Goal: Transaction & Acquisition: Book appointment/travel/reservation

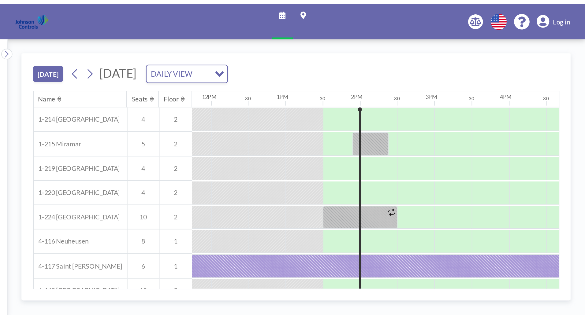
scroll to position [0, 477]
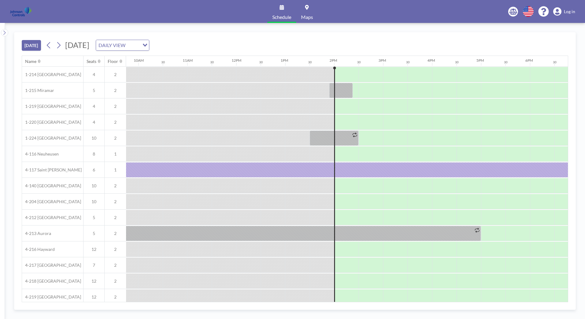
click at [145, 160] on div at bounding box center [150, 249] width 24 height 15
click at [61, 44] on icon at bounding box center [58, 45] width 3 height 6
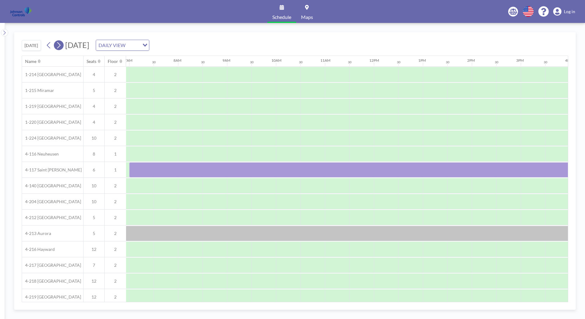
click at [61, 44] on icon at bounding box center [58, 45] width 3 height 6
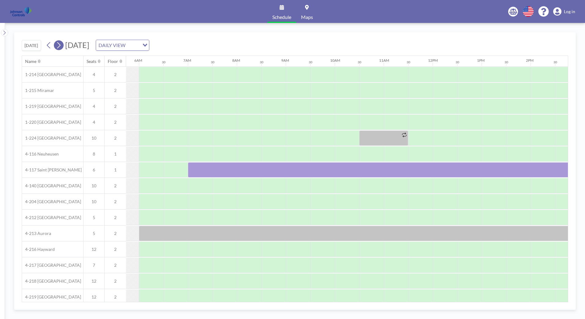
scroll to position [0, 367]
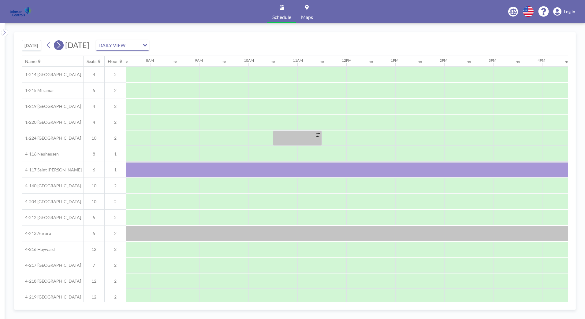
click at [61, 45] on icon at bounding box center [59, 45] width 6 height 9
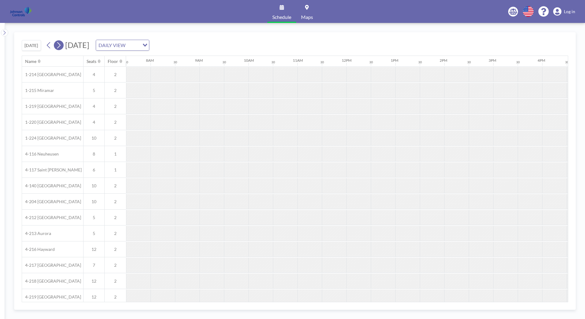
click at [61, 45] on icon at bounding box center [59, 45] width 6 height 9
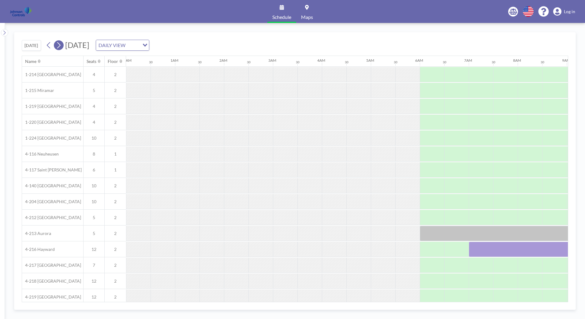
click at [61, 45] on icon at bounding box center [59, 45] width 6 height 9
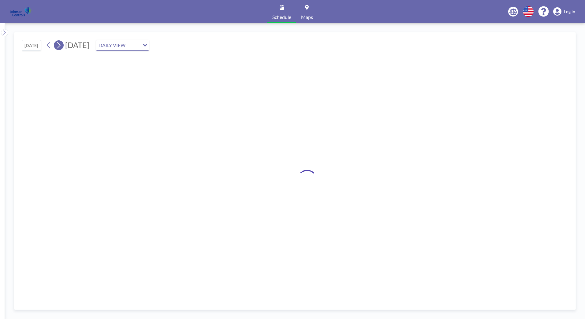
click at [61, 45] on icon at bounding box center [59, 45] width 6 height 9
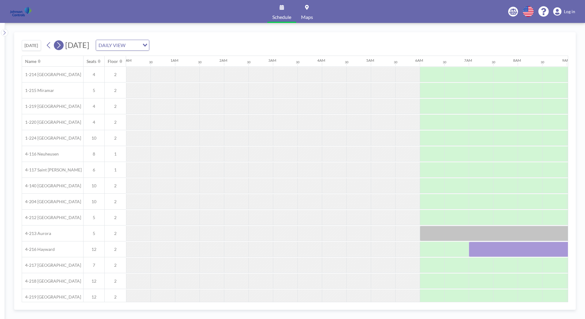
scroll to position [0, 0]
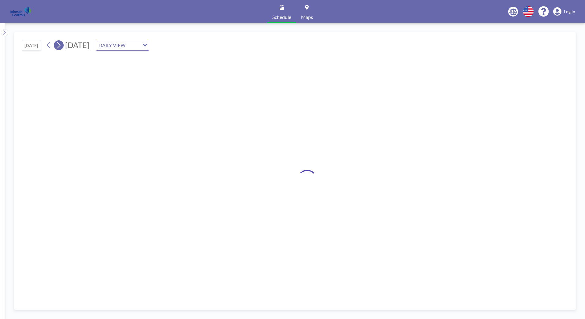
click at [61, 45] on icon at bounding box center [59, 45] width 6 height 9
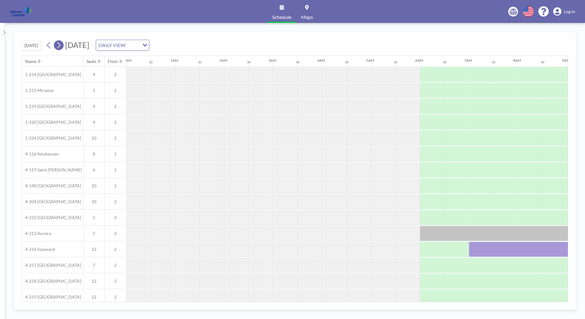
click at [61, 45] on icon at bounding box center [59, 45] width 6 height 9
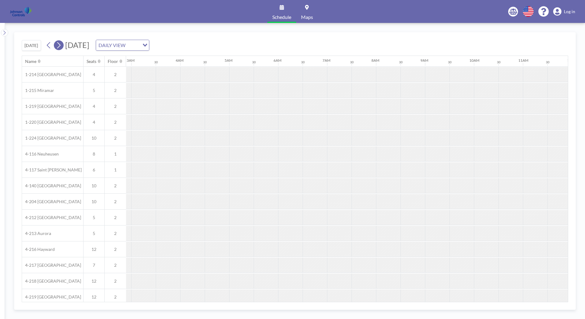
click at [61, 45] on icon at bounding box center [59, 45] width 6 height 9
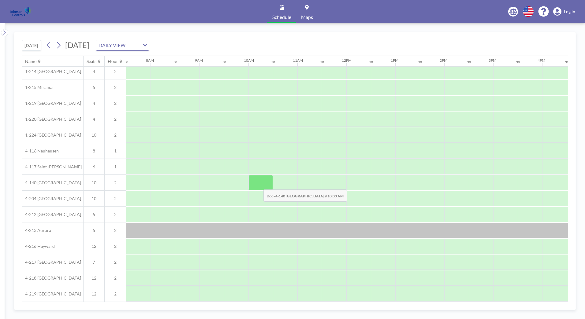
scroll to position [6, 367]
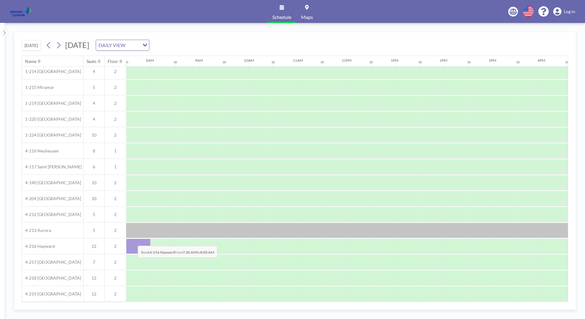
click at [133, 160] on div at bounding box center [138, 246] width 24 height 15
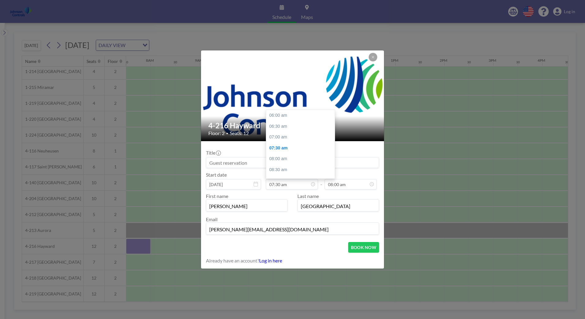
scroll to position [33, 0]
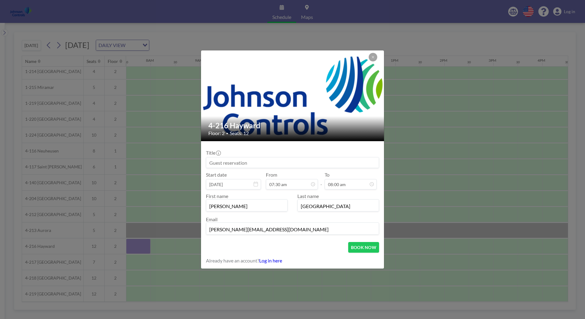
click at [211, 160] on input at bounding box center [292, 163] width 173 height 10
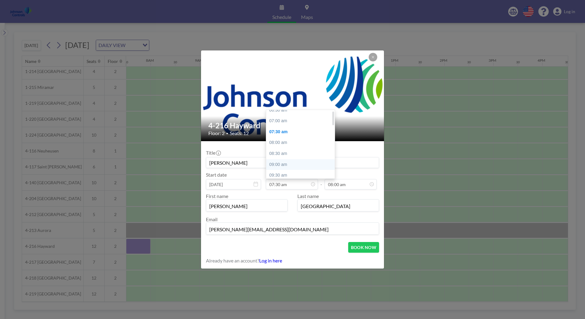
scroll to position [2, 0]
type input "[PERSON_NAME]"
click at [288, 135] on div "07:00 am" at bounding box center [302, 135] width 72 height 11
type input "07:00 am"
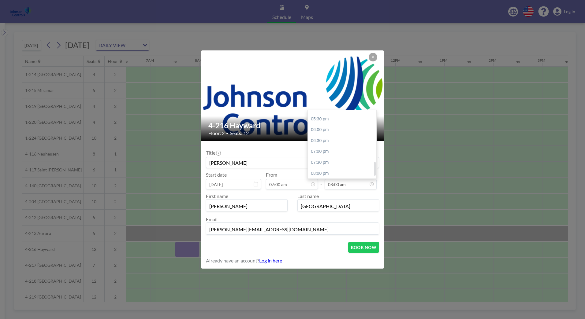
scroll to position [258, 0]
click at [301, 116] on div "06:00 pm" at bounding box center [344, 119] width 72 height 11
type input "06:00 pm"
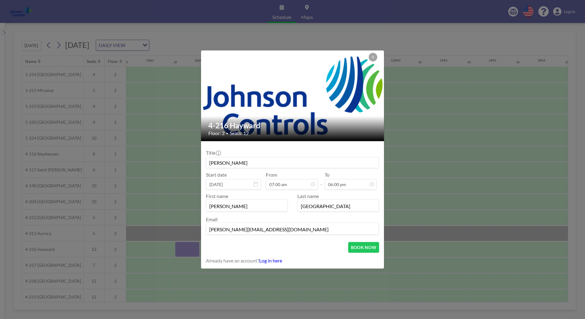
scroll to position [261, 0]
click at [301, 160] on button "BOOK NOW" at bounding box center [363, 247] width 31 height 11
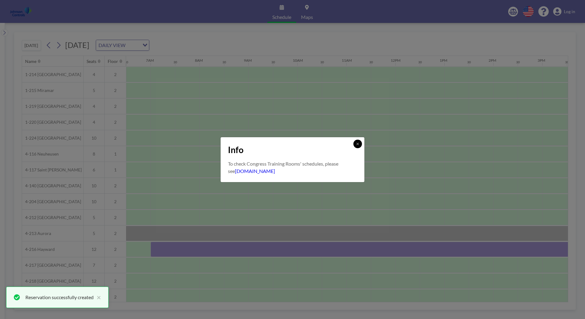
click at [301, 145] on icon at bounding box center [358, 144] width 4 height 4
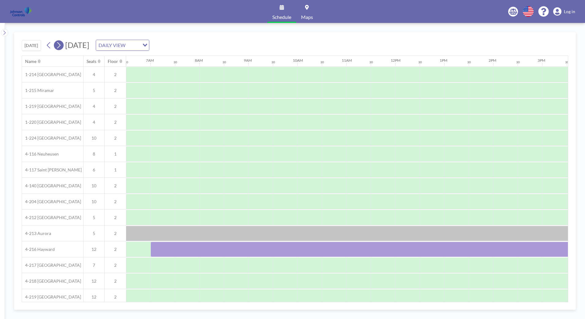
click at [60, 44] on icon at bounding box center [59, 45] width 6 height 9
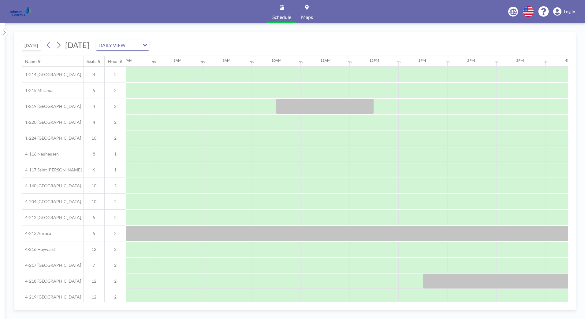
scroll to position [0, 367]
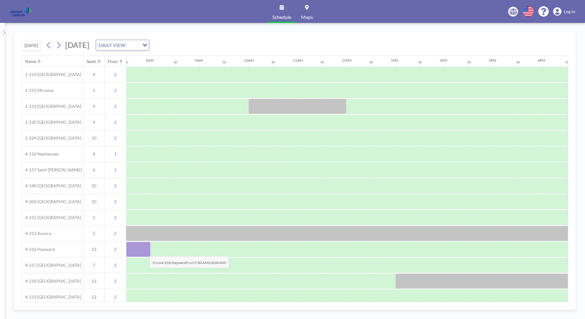
click at [144, 160] on div at bounding box center [138, 249] width 24 height 15
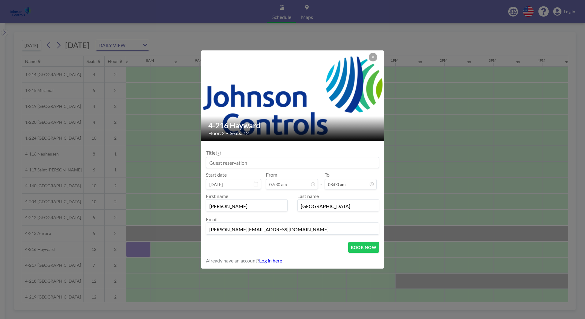
click at [209, 160] on input at bounding box center [292, 163] width 173 height 10
type input "[PERSON_NAME]"
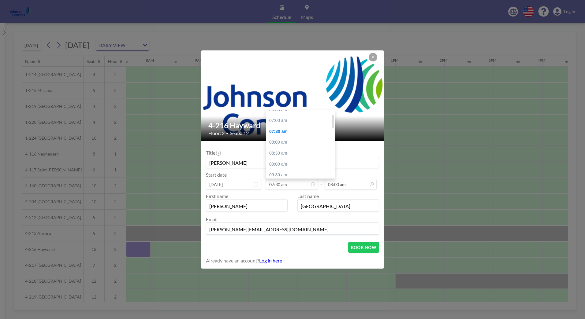
scroll to position [2, 0]
click at [280, 134] on div "07:00 am" at bounding box center [302, 135] width 72 height 11
type input "07:00 am"
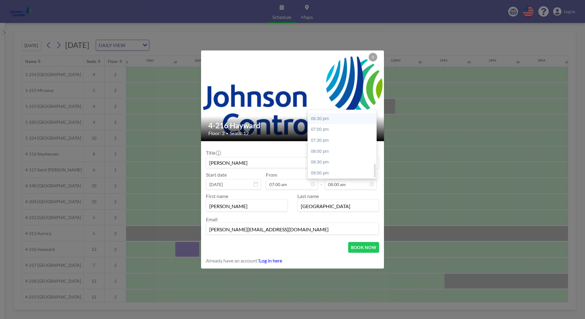
scroll to position [238, 0]
click at [301, 138] on div "06:00 pm" at bounding box center [344, 138] width 72 height 11
type input "06:00 pm"
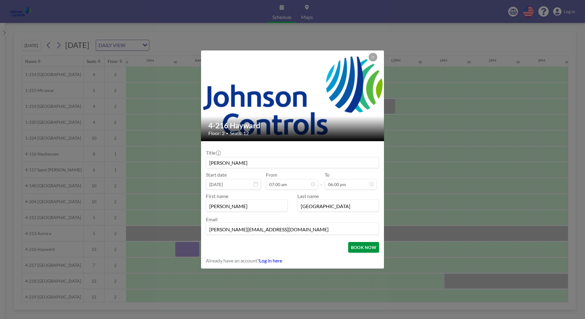
click at [301, 160] on button "BOOK NOW" at bounding box center [363, 247] width 31 height 11
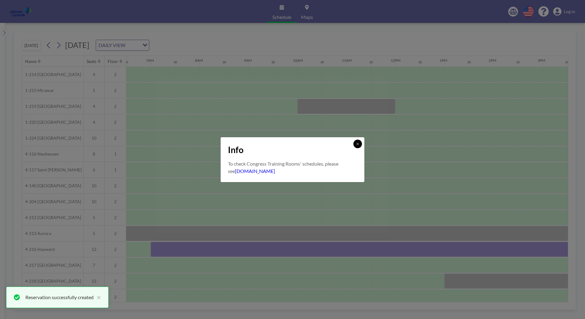
click at [301, 145] on icon at bounding box center [357, 144] width 2 height 2
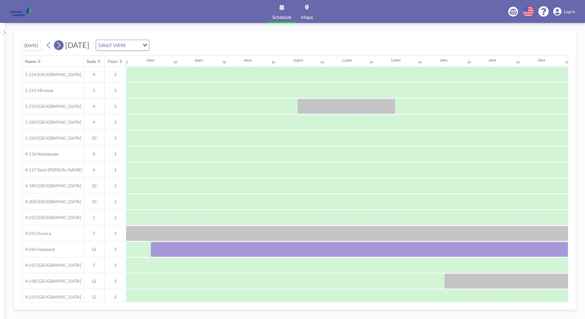
click at [61, 45] on icon at bounding box center [59, 45] width 6 height 9
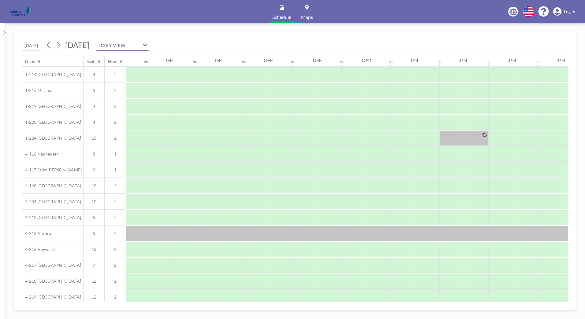
scroll to position [0, 367]
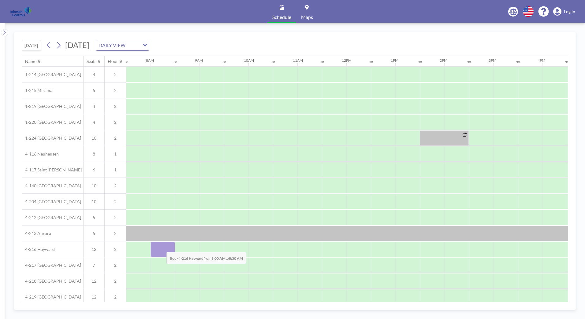
click at [162, 160] on div at bounding box center [163, 249] width 24 height 15
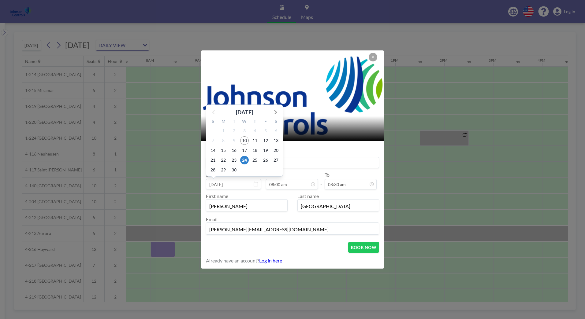
scroll to position [43, 0]
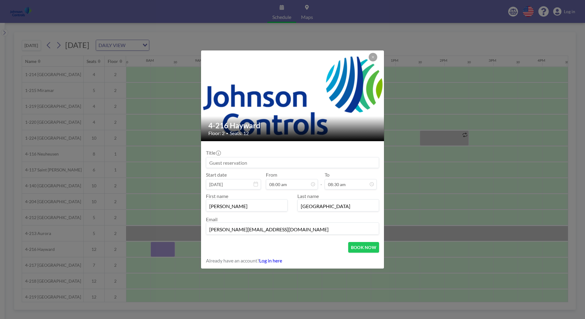
click at [209, 160] on input at bounding box center [292, 163] width 173 height 10
type input "[PERSON_NAME]"
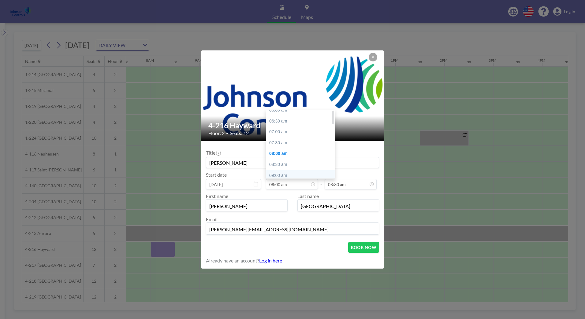
scroll to position [0, 0]
click at [279, 136] on div "07:00 am" at bounding box center [302, 137] width 72 height 11
type input "07:00 am"
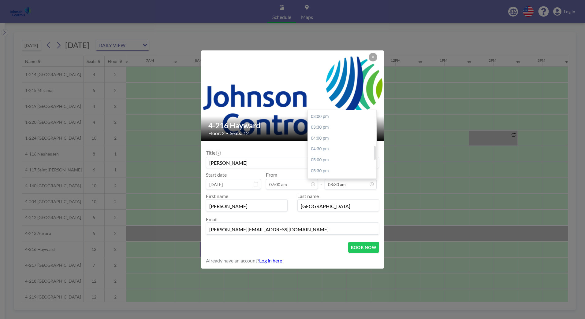
scroll to position [207, 0]
click at [301, 160] on div "06:00 pm" at bounding box center [344, 169] width 72 height 11
type input "06:00 pm"
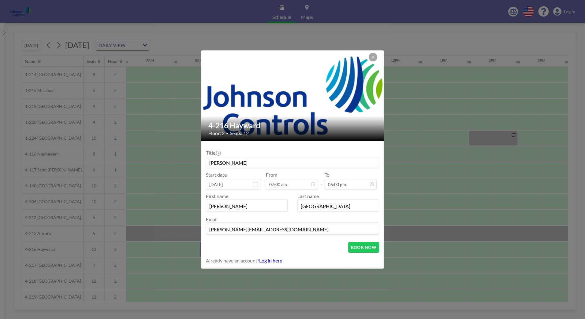
scroll to position [261, 0]
click at [301, 160] on button "BOOK NOW" at bounding box center [363, 247] width 31 height 11
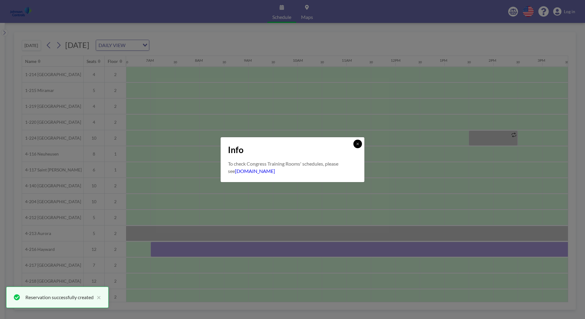
click at [301, 143] on icon at bounding box center [358, 144] width 4 height 4
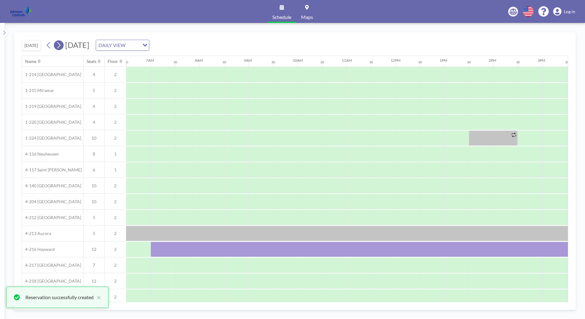
click at [60, 46] on icon at bounding box center [59, 45] width 6 height 9
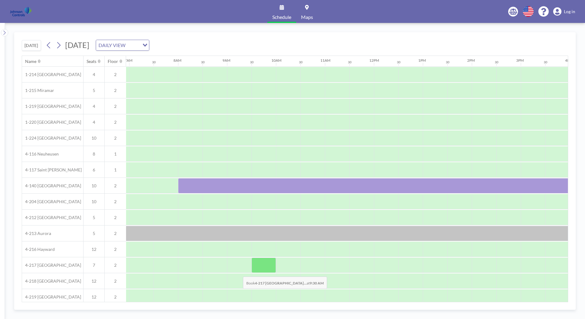
scroll to position [0, 367]
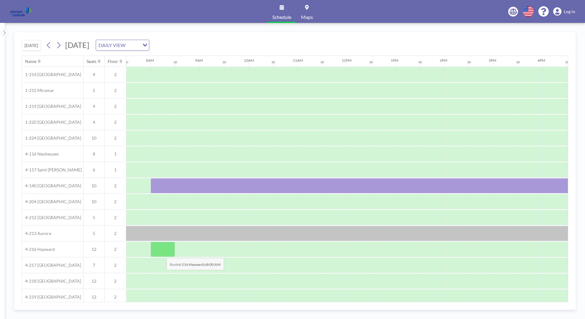
click at [162, 160] on div at bounding box center [163, 249] width 24 height 15
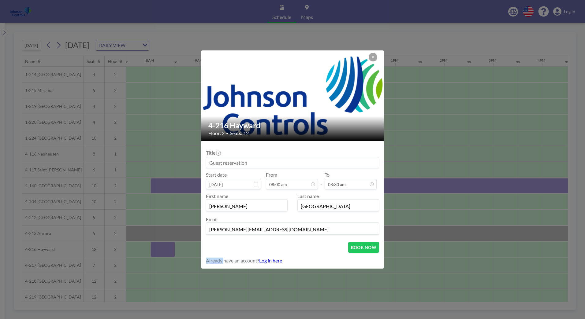
click at [162, 160] on div "4-216 Hayward Floor: 2 • Seats: 12 Title Start date Sep 25, 2025 From 08:00 am …" at bounding box center [292, 159] width 585 height 319
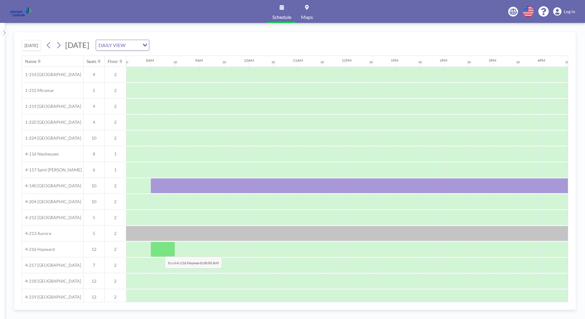
click at [160, 160] on div at bounding box center [163, 249] width 24 height 15
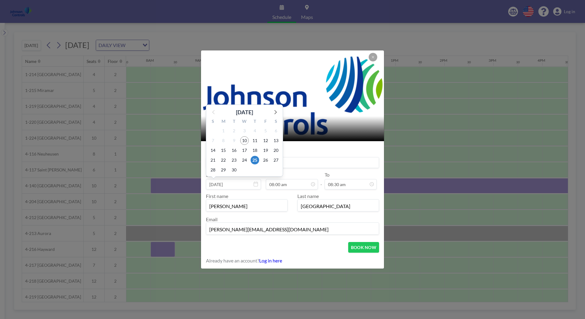
scroll to position [43, 0]
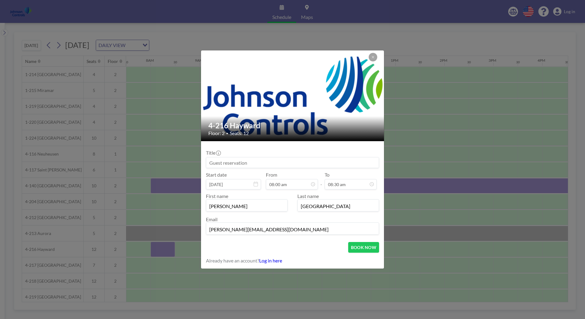
click at [210, 160] on input at bounding box center [292, 163] width 173 height 10
type input "[PERSON_NAME]"
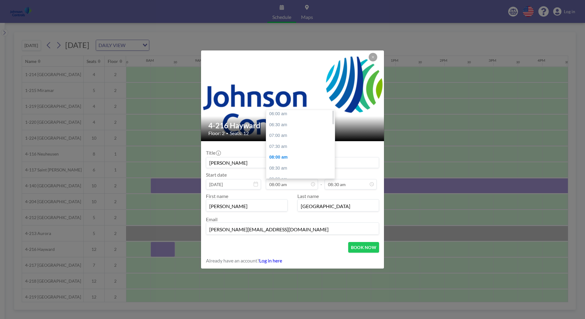
scroll to position [0, 0]
click at [281, 137] on div "07:00 am" at bounding box center [302, 137] width 72 height 11
type input "07:00 am"
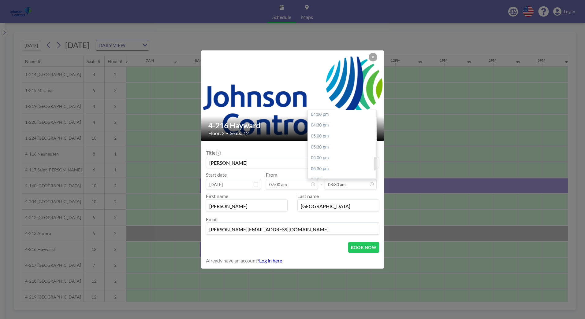
scroll to position [238, 0]
click at [301, 139] on div "06:00 pm" at bounding box center [344, 138] width 72 height 11
type input "06:00 pm"
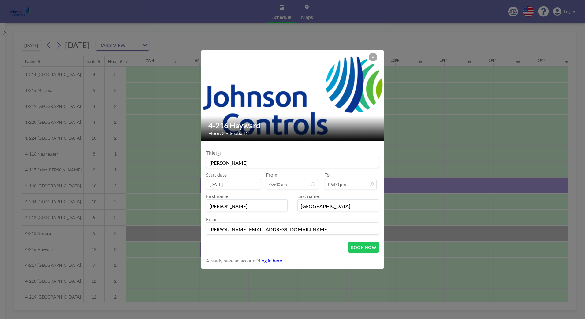
scroll to position [0, 0]
click at [301, 160] on button "BOOK NOW" at bounding box center [363, 247] width 31 height 11
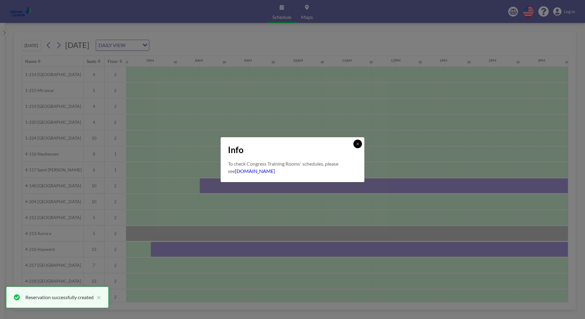
click at [301, 144] on icon at bounding box center [358, 144] width 4 height 4
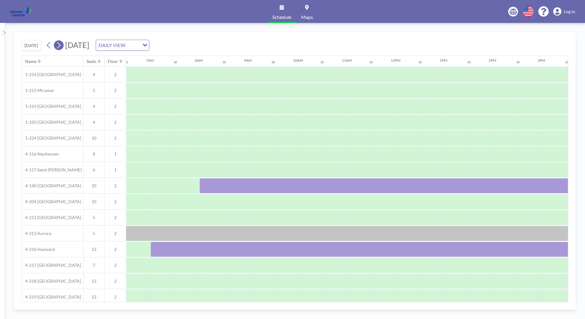
click at [61, 45] on icon at bounding box center [59, 45] width 6 height 9
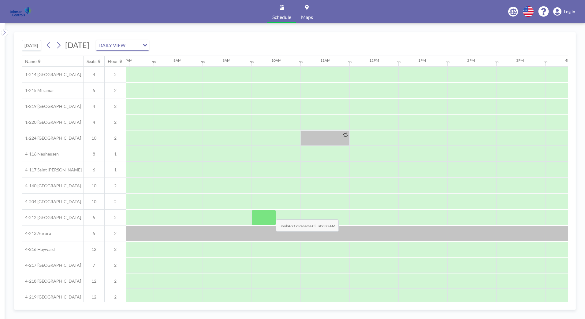
scroll to position [0, 367]
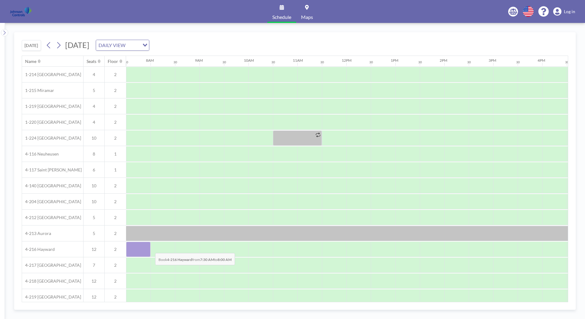
click at [150, 160] on div at bounding box center [138, 249] width 24 height 15
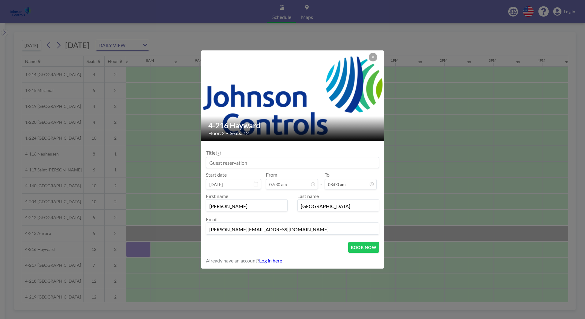
click at [225, 160] on input at bounding box center [292, 163] width 173 height 10
type input "[PERSON_NAME]"
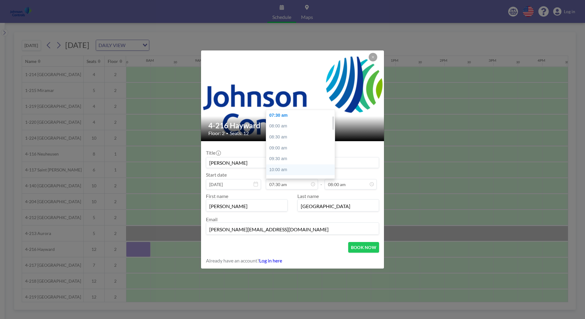
scroll to position [0, 0]
click at [276, 137] on div "07:00 am" at bounding box center [302, 137] width 72 height 11
type input "07:00 am"
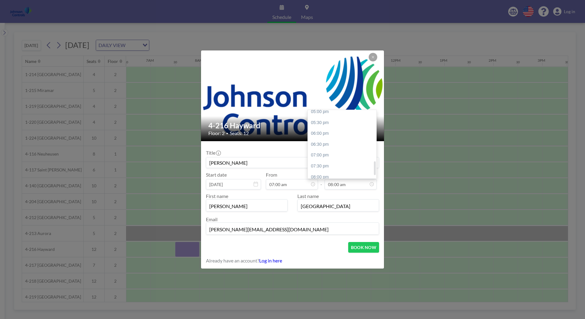
scroll to position [258, 0]
click at [301, 119] on div "06:00 pm" at bounding box center [344, 119] width 72 height 11
type input "06:00 pm"
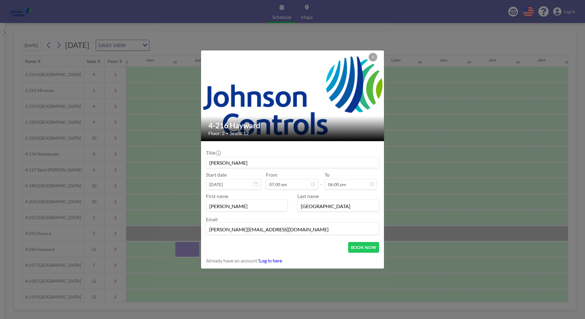
scroll to position [0, 0]
click at [301, 160] on button "BOOK NOW" at bounding box center [363, 247] width 31 height 11
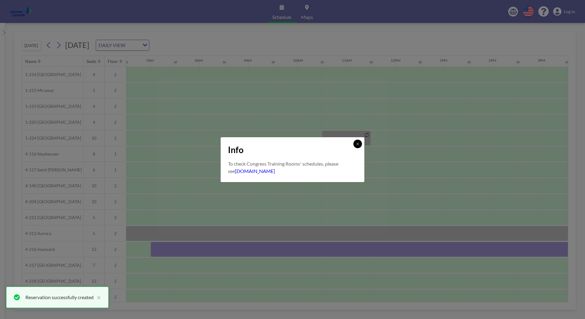
click at [301, 143] on icon at bounding box center [358, 144] width 4 height 4
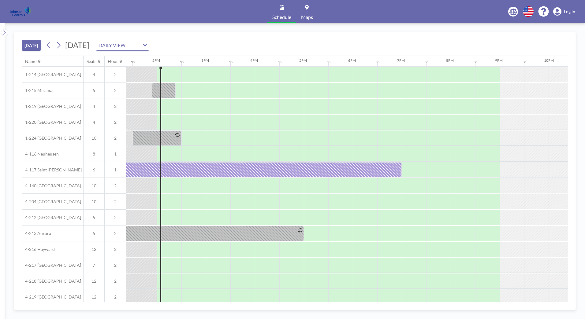
scroll to position [0, 661]
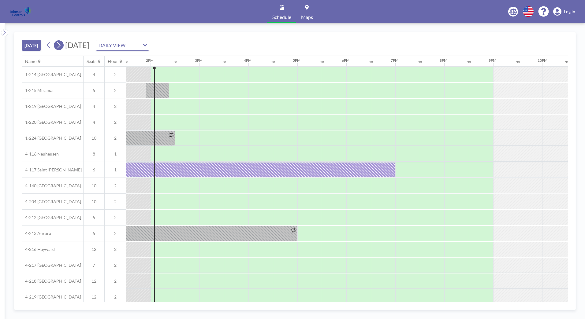
click at [59, 43] on icon at bounding box center [58, 45] width 3 height 6
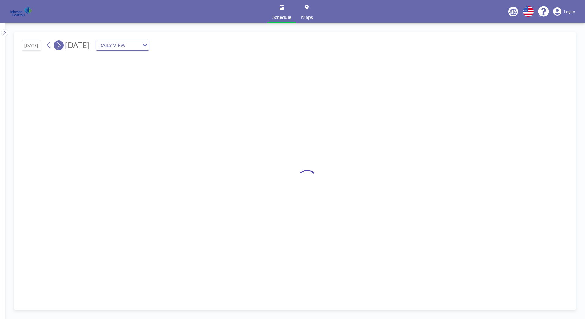
click at [59, 43] on icon at bounding box center [58, 45] width 3 height 6
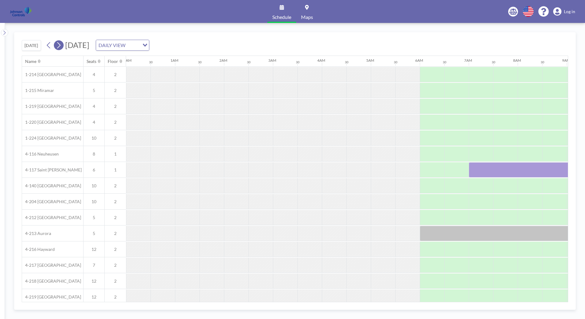
scroll to position [0, 0]
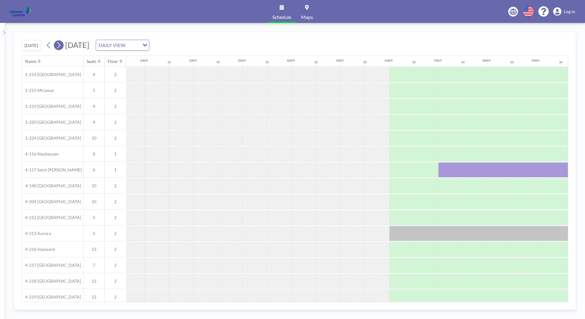
click at [59, 43] on icon at bounding box center [58, 45] width 3 height 6
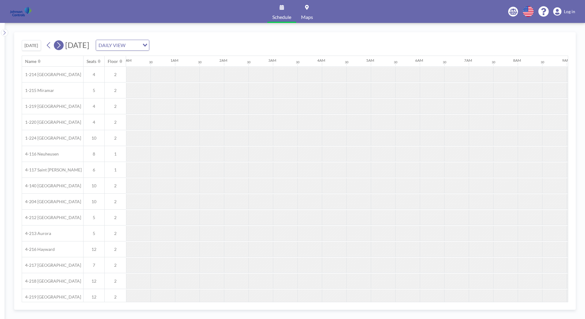
click at [59, 43] on icon at bounding box center [58, 45] width 3 height 6
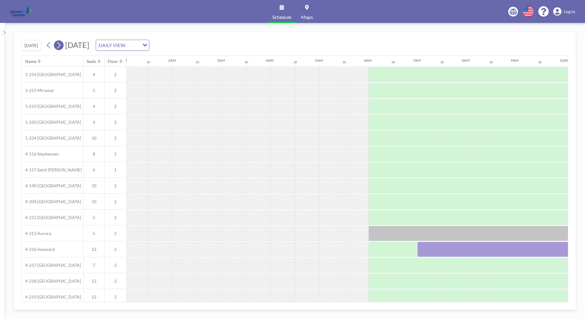
scroll to position [0, 0]
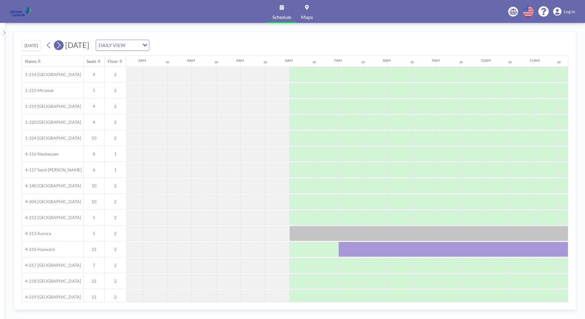
click at [61, 43] on icon at bounding box center [59, 45] width 6 height 9
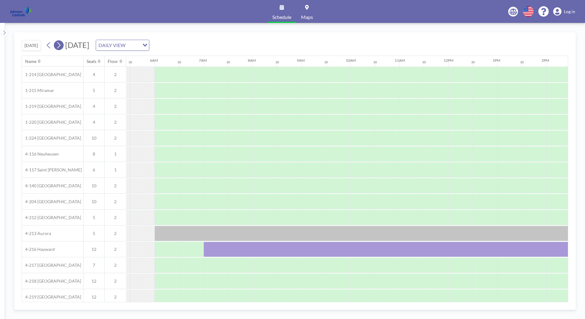
click at [61, 44] on icon at bounding box center [59, 45] width 6 height 9
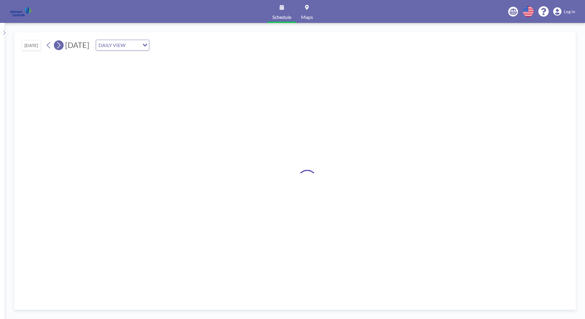
click at [61, 44] on icon at bounding box center [59, 45] width 6 height 9
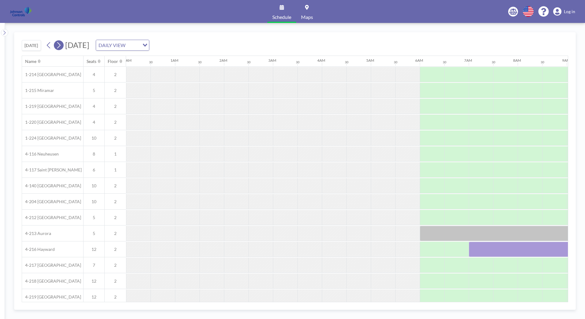
click at [61, 44] on icon at bounding box center [59, 45] width 6 height 9
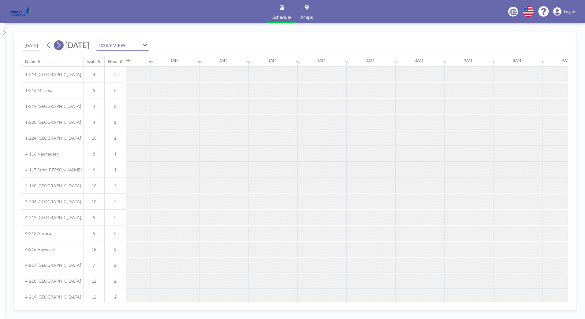
click at [61, 44] on icon at bounding box center [59, 45] width 6 height 9
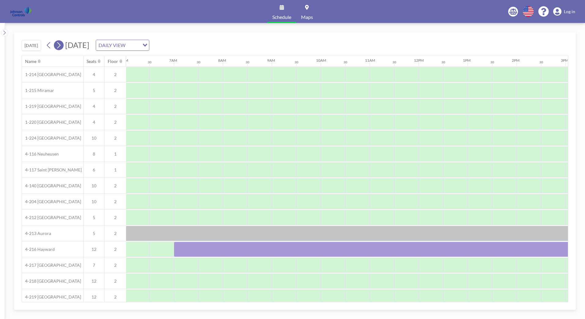
scroll to position [0, 367]
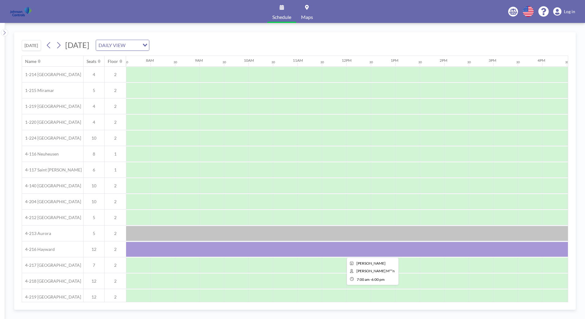
click at [212, 248] on div at bounding box center [371, 249] width 538 height 15
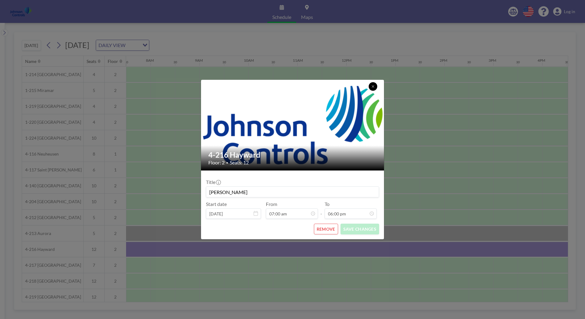
drag, startPoint x: 374, startPoint y: 86, endPoint x: 448, endPoint y: 47, distance: 83.2
click at [375, 86] on button at bounding box center [373, 86] width 9 height 9
